Goal: Task Accomplishment & Management: Complete application form

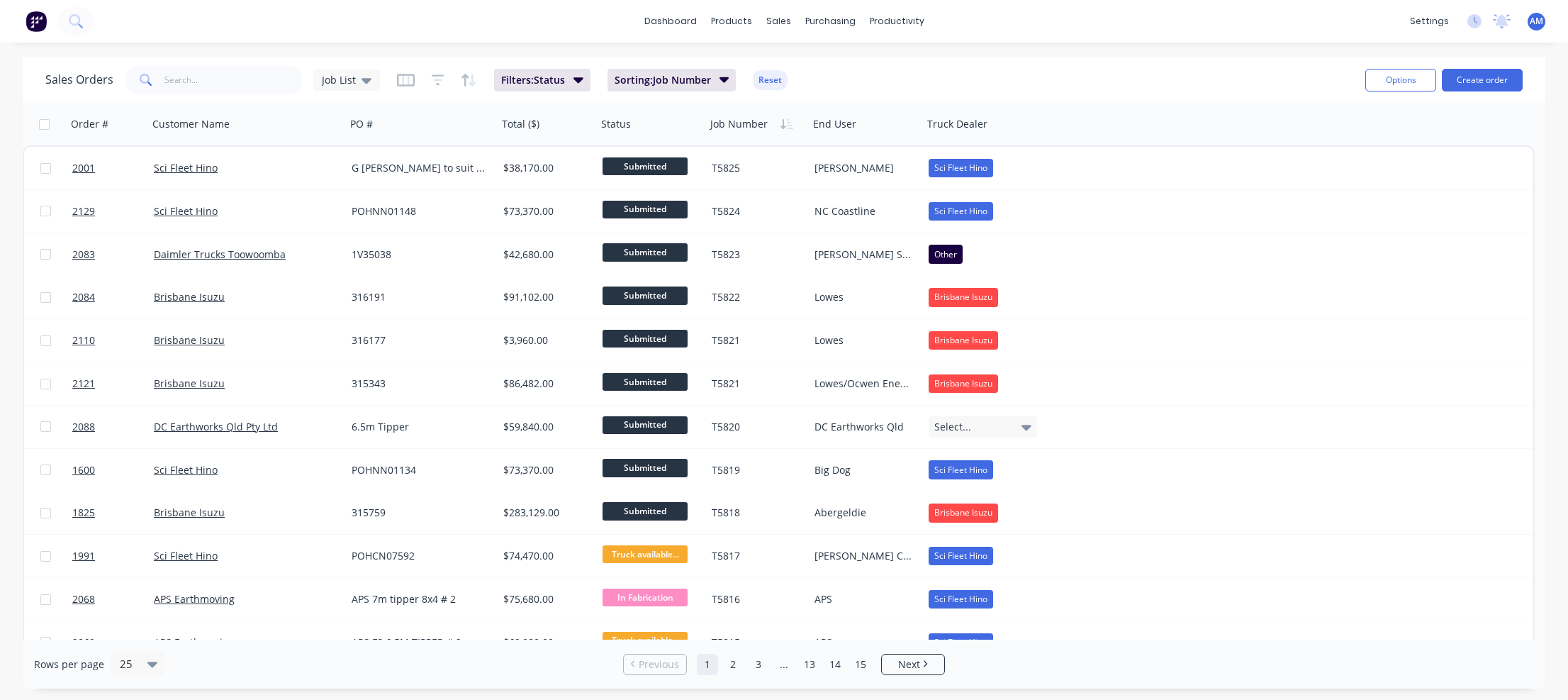
click at [1116, 83] on div "Sales Orders Job List Filters: Status Sorting: Job Number Reset" at bounding box center [699, 80] width 1309 height 35
click at [1472, 80] on button "Create order" at bounding box center [1482, 81] width 81 height 23
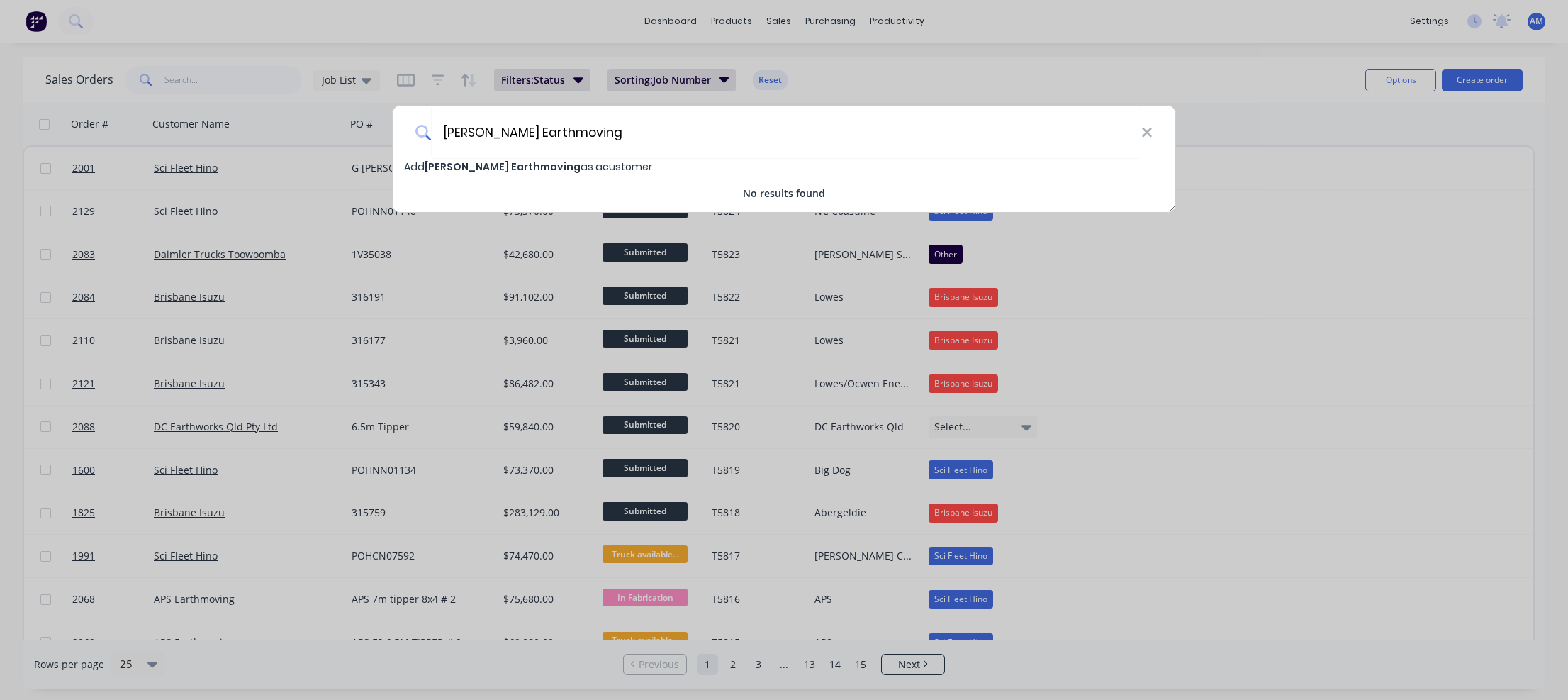
type input "[PERSON_NAME] Earthmoving"
click at [539, 169] on span "[PERSON_NAME] Earthmoving" at bounding box center [503, 166] width 156 height 14
select select "AU"
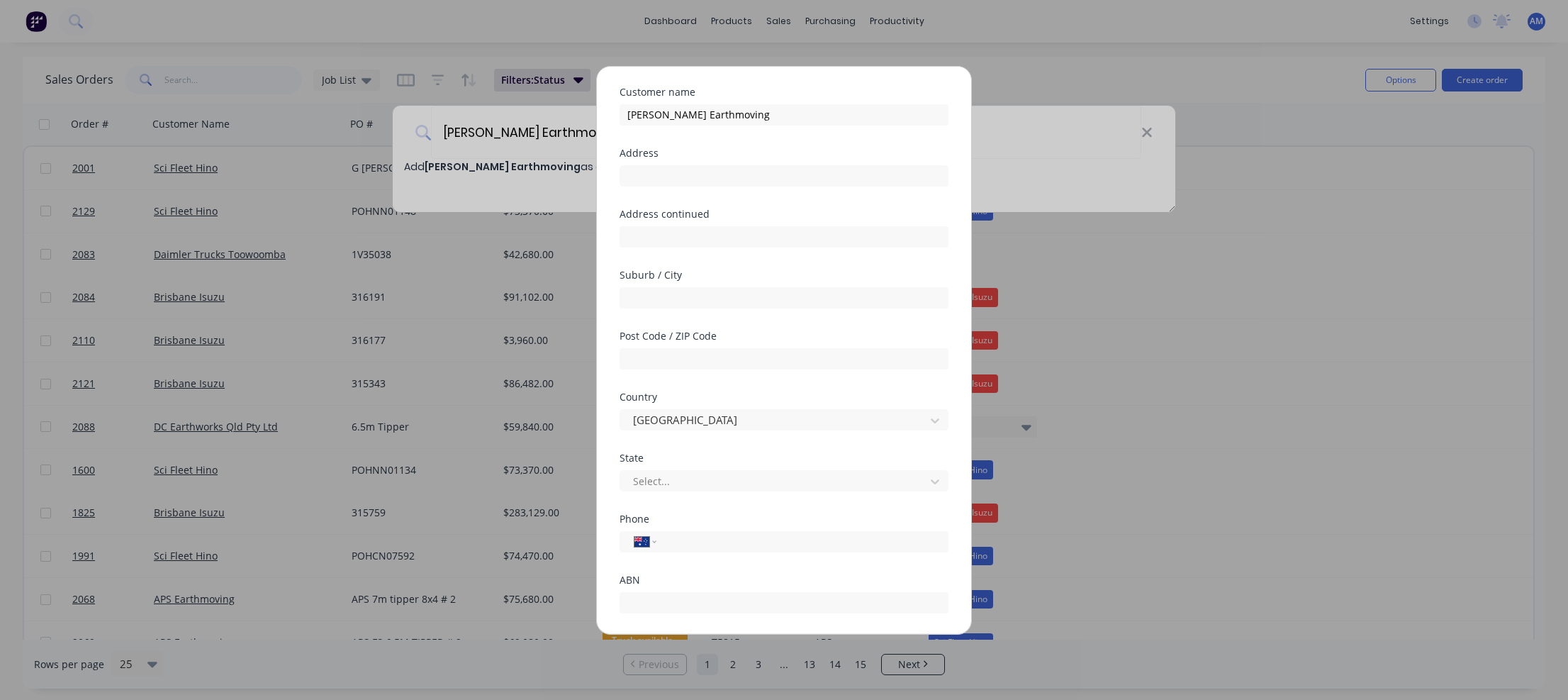
scroll to position [125, 0]
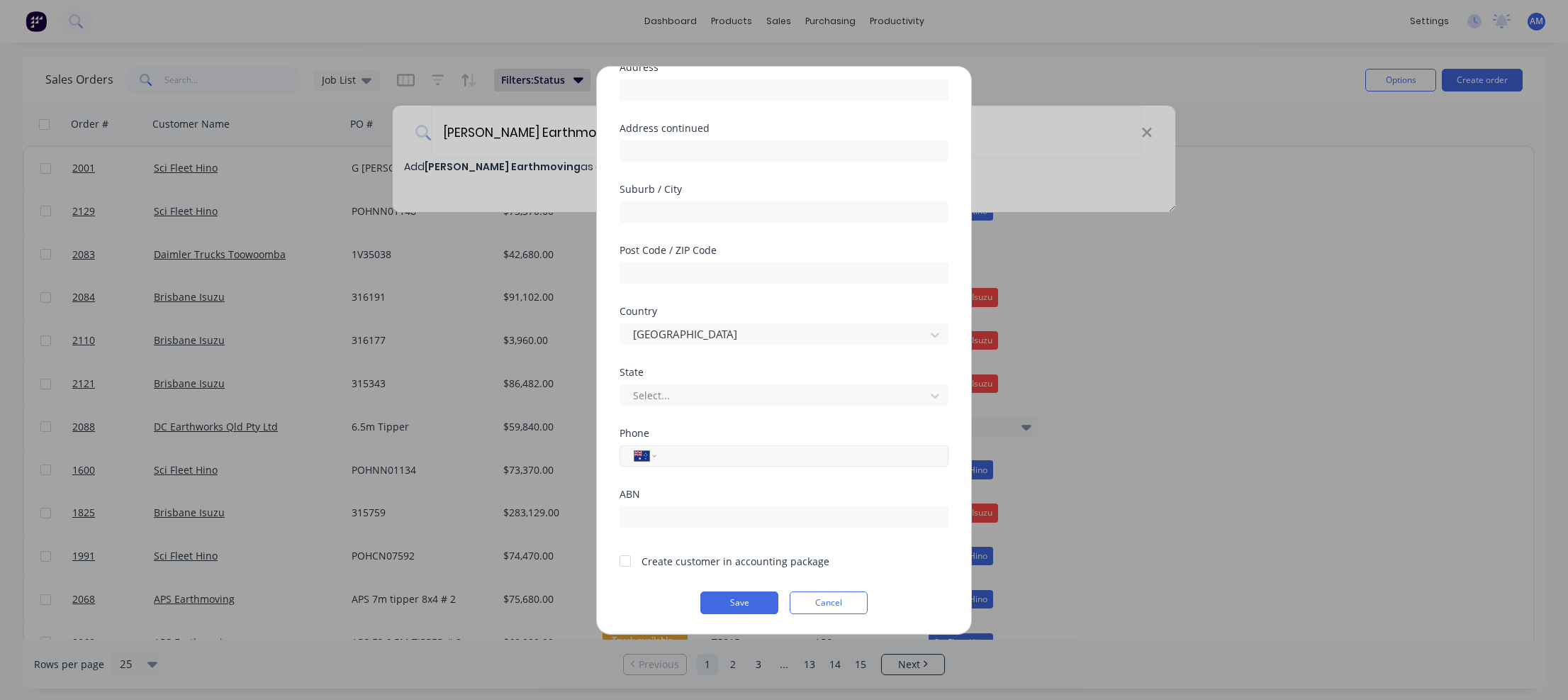
click at [736, 454] on input "tel" at bounding box center [800, 456] width 267 height 16
paste input "0402 020 585"
type input "0402 020 585"
click at [842, 476] on div "Phone International [GEOGRAPHIC_DATA] [GEOGRAPHIC_DATA] [GEOGRAPHIC_DATA] [GEOG…" at bounding box center [784, 459] width 329 height 61
click at [874, 396] on div at bounding box center [775, 396] width 286 height 18
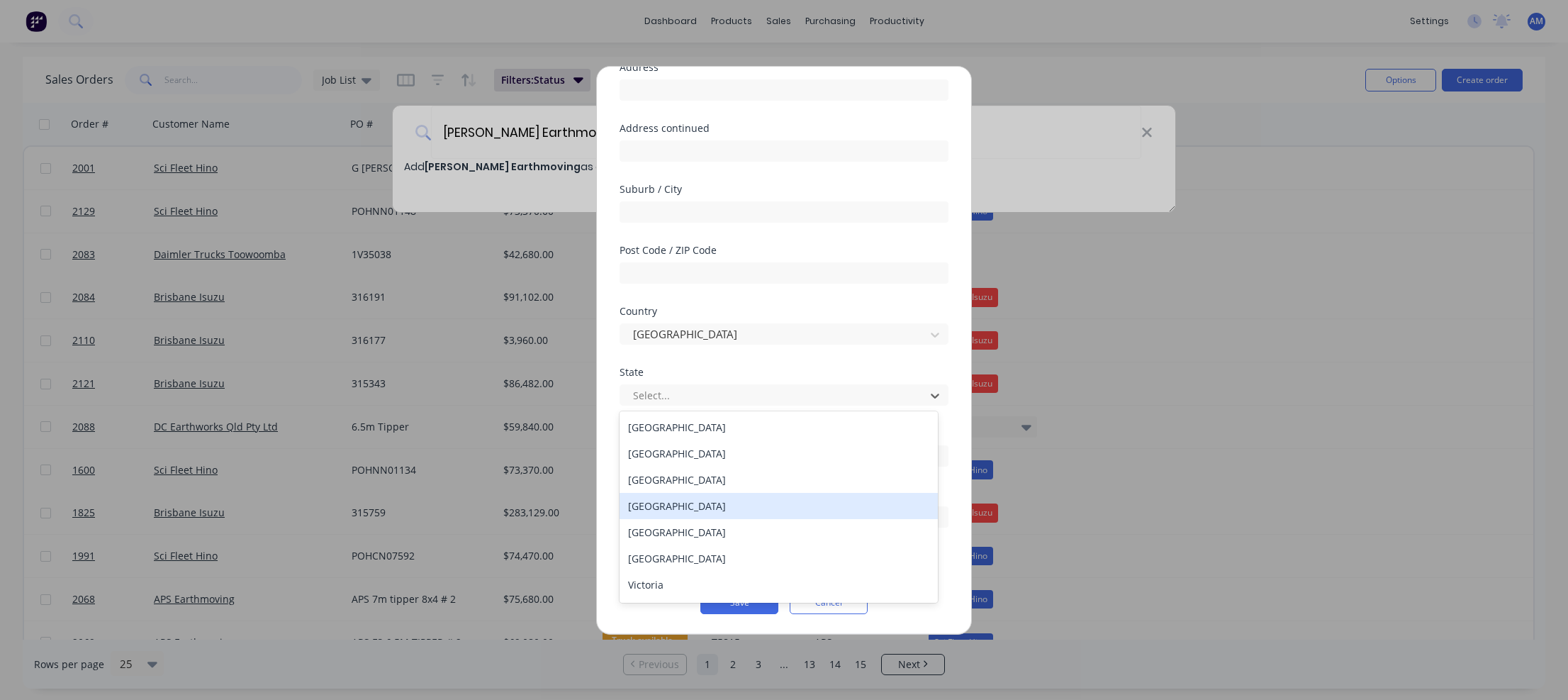
click at [700, 510] on div "[GEOGRAPHIC_DATA]" at bounding box center [778, 506] width 318 height 26
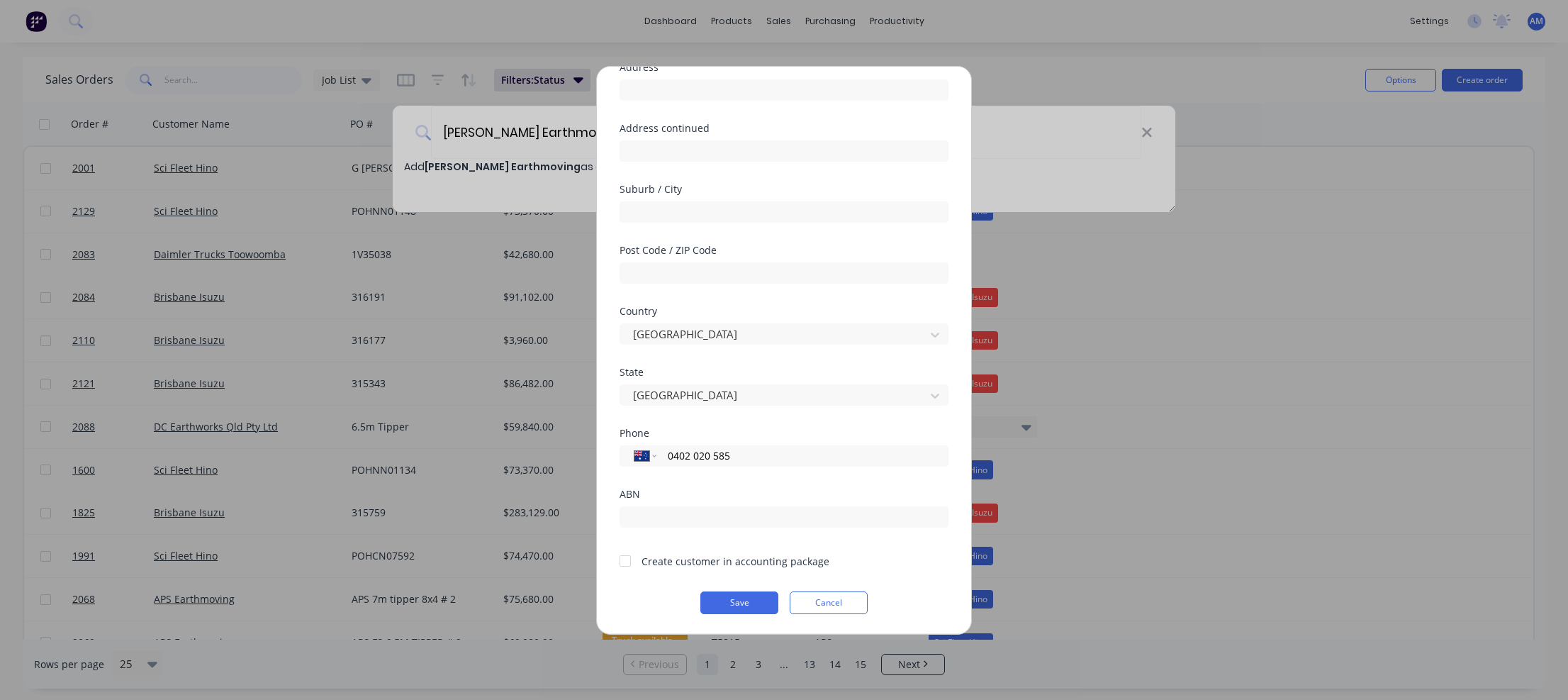
click at [768, 414] on div "State [GEOGRAPHIC_DATA]" at bounding box center [784, 397] width 329 height 61
click at [624, 560] on div at bounding box center [625, 560] width 28 height 28
click at [754, 600] on button "Save" at bounding box center [739, 603] width 78 height 23
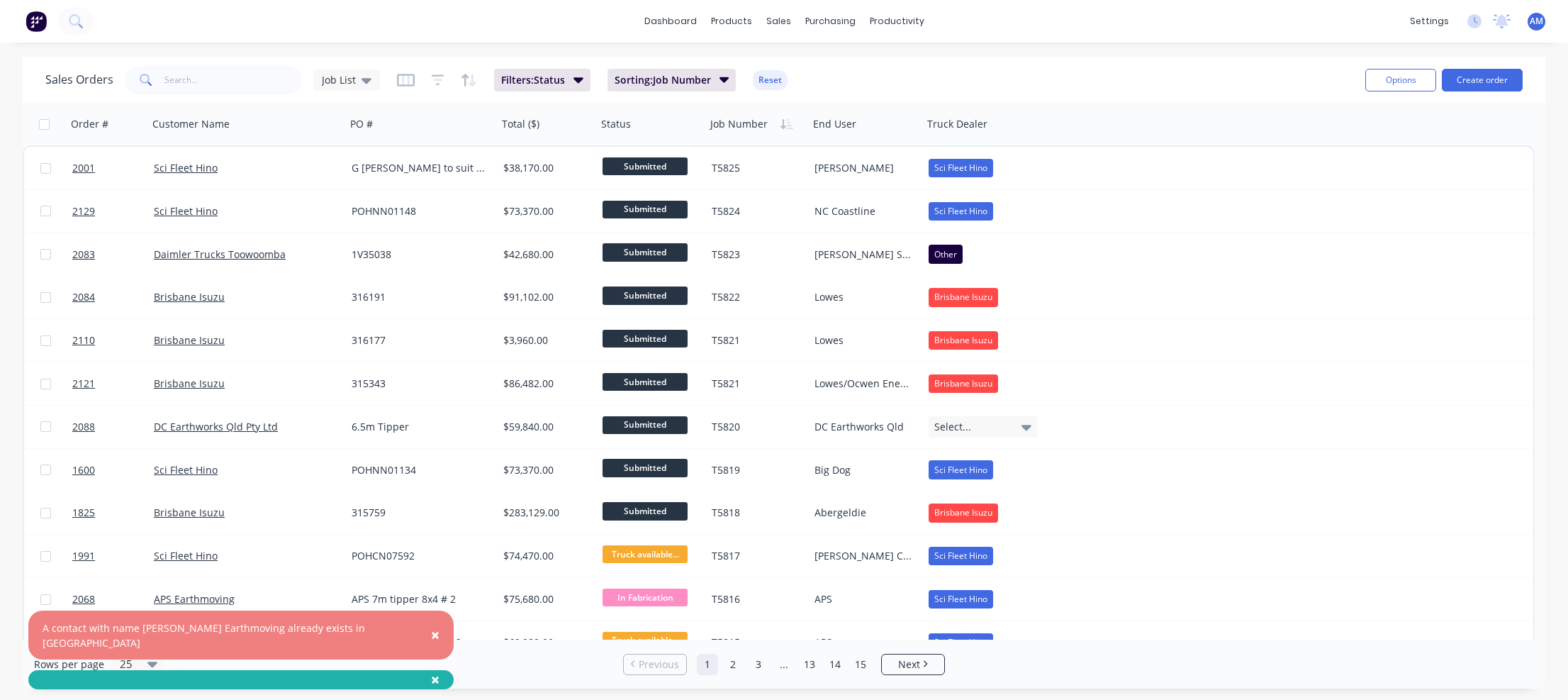
click at [310, 640] on div "A contact with name [PERSON_NAME] Earthmoving already exists in [GEOGRAPHIC_DAT…" at bounding box center [226, 635] width 368 height 30
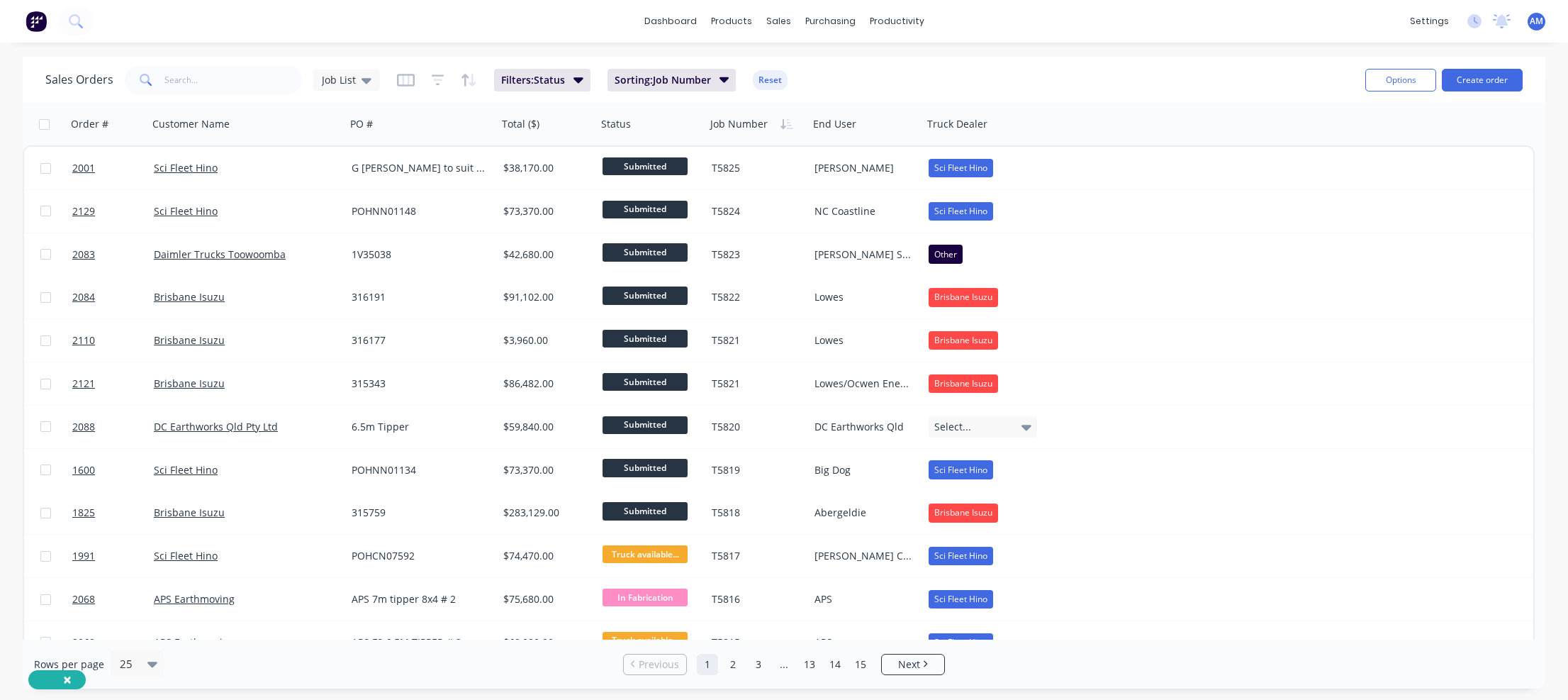
click at [40, 679] on div "×" at bounding box center [57, 679] width 58 height 19
click at [811, 92] on div "Customers" at bounding box center [828, 96] width 51 height 13
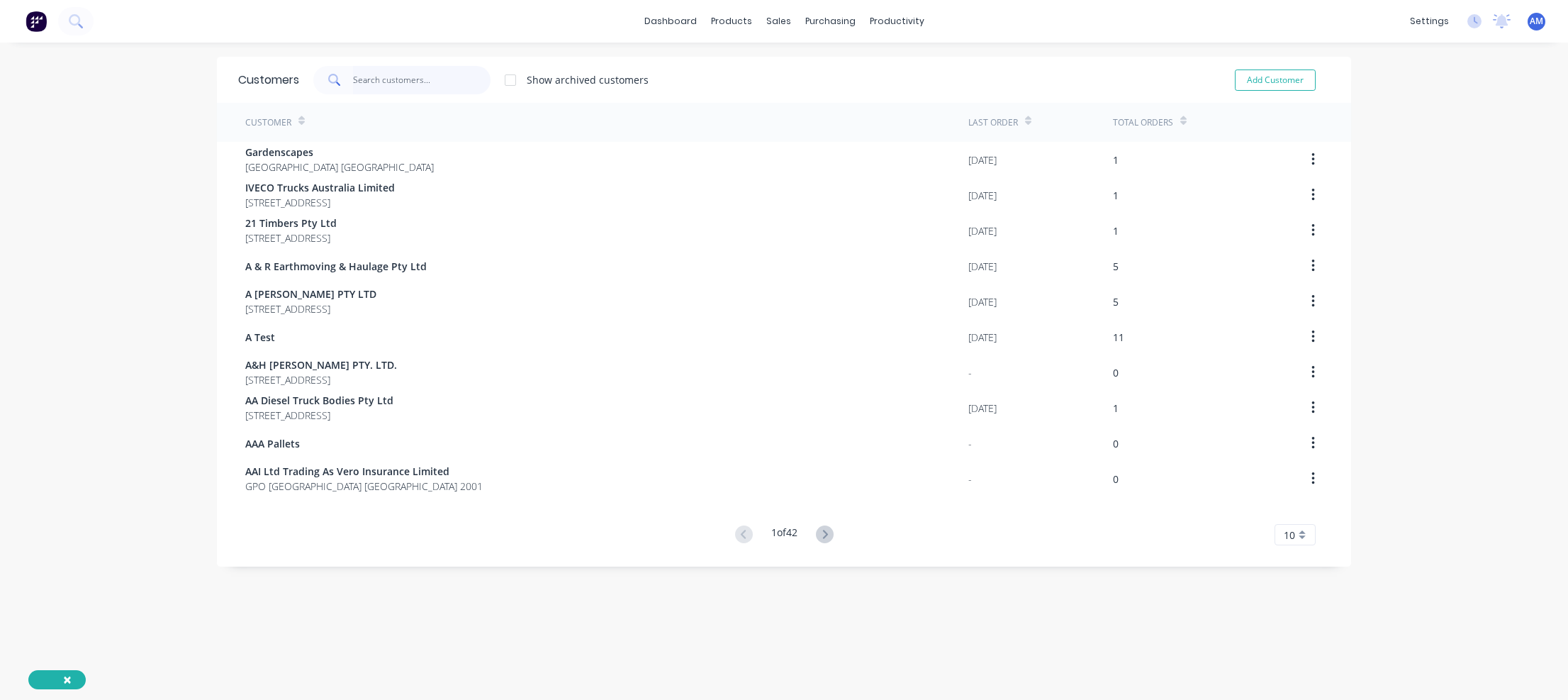
click at [372, 80] on input "text" at bounding box center [422, 80] width 138 height 28
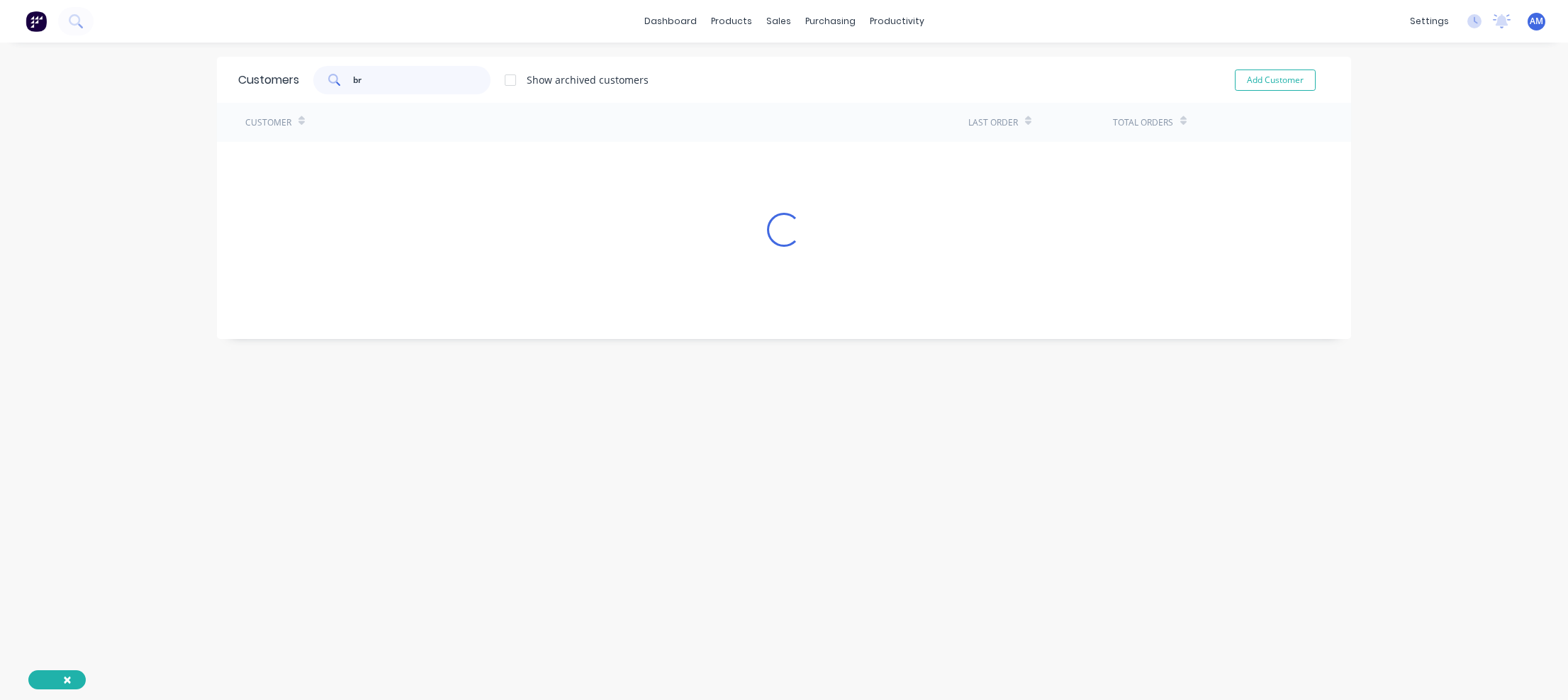
type input "b"
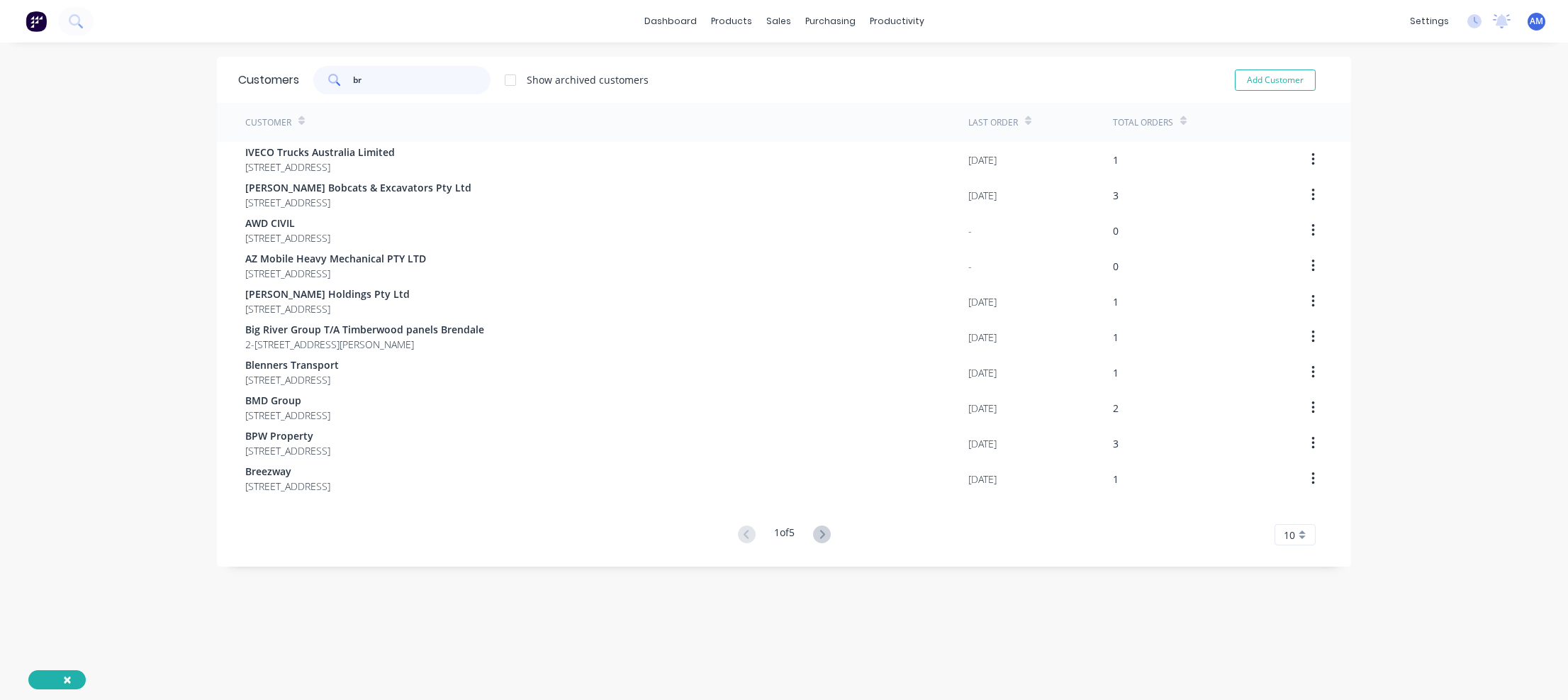
type input "b"
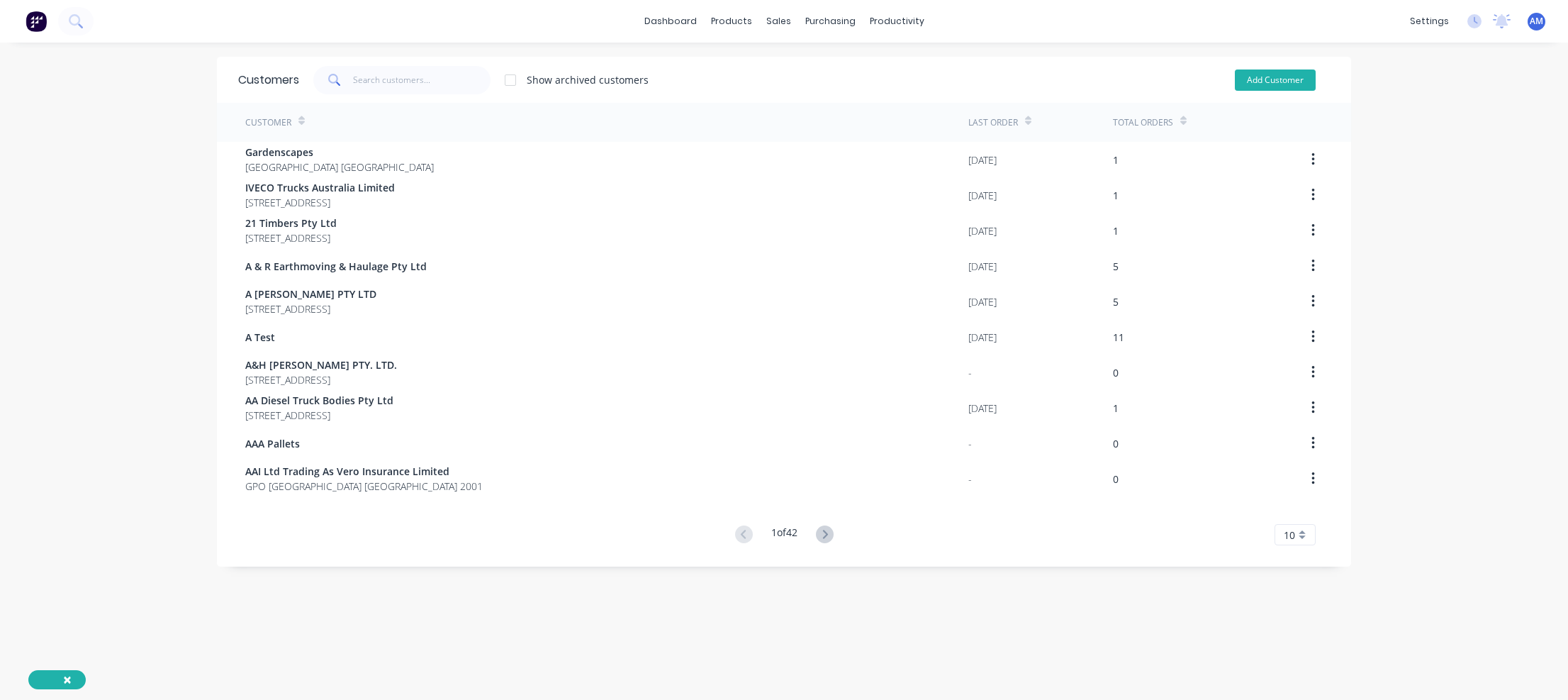
click at [1276, 83] on button "Add Customer" at bounding box center [1275, 80] width 81 height 21
select select "AU"
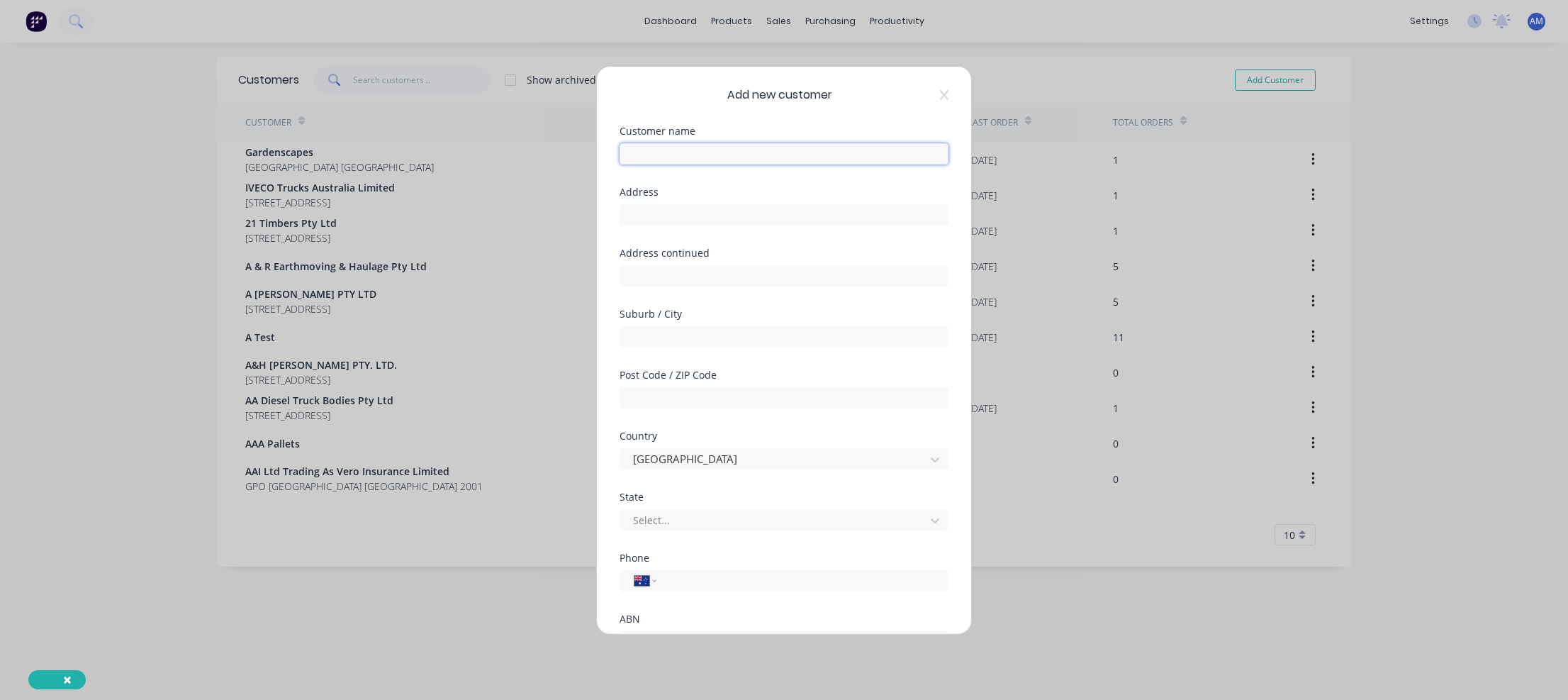
click at [718, 159] on input "text" at bounding box center [784, 154] width 329 height 21
type input "[PERSON_NAME] Earthmoving"
